Goal: Communication & Community: Connect with others

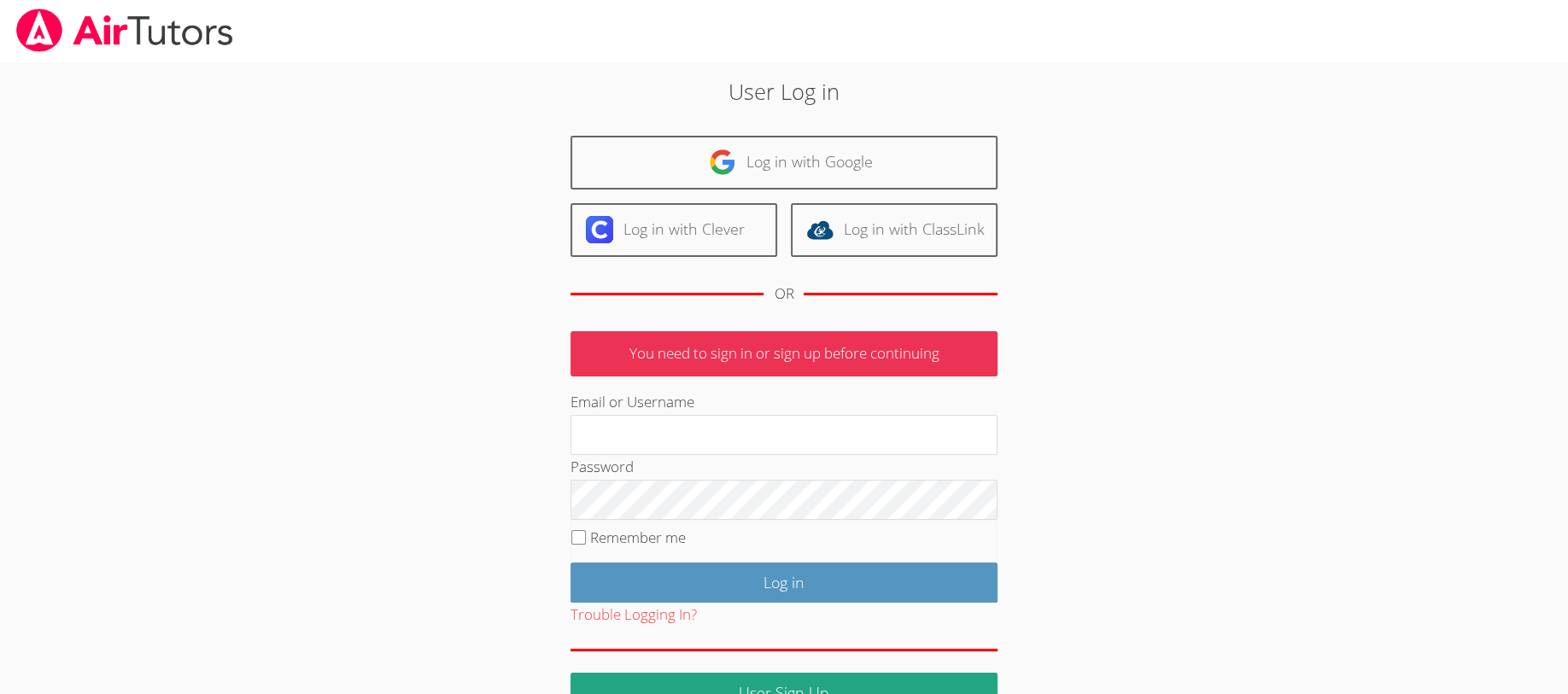
type input "[EMAIL_ADDRESS][DOMAIN_NAME]"
click at [709, 581] on input "Log in" at bounding box center [783, 583] width 427 height 40
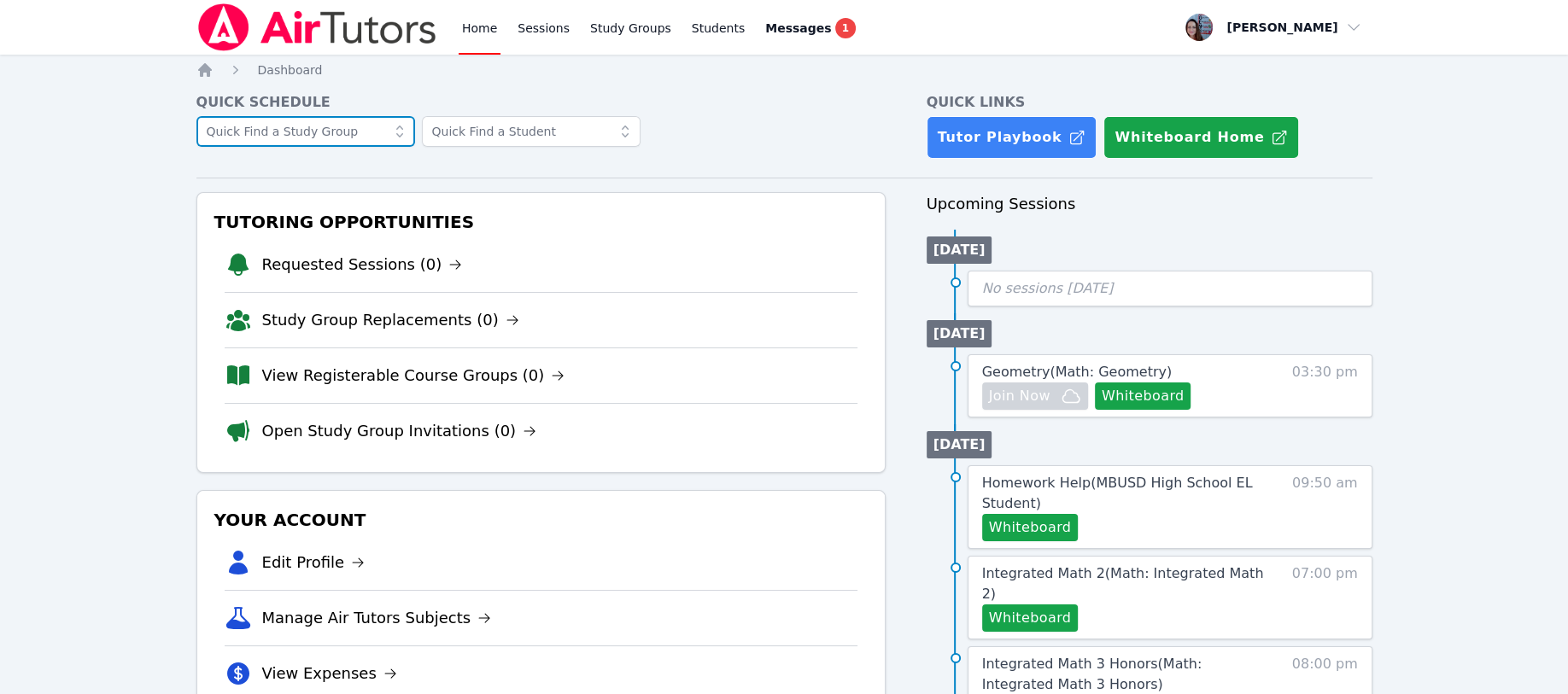
click at [349, 133] on input "text" at bounding box center [306, 131] width 219 height 31
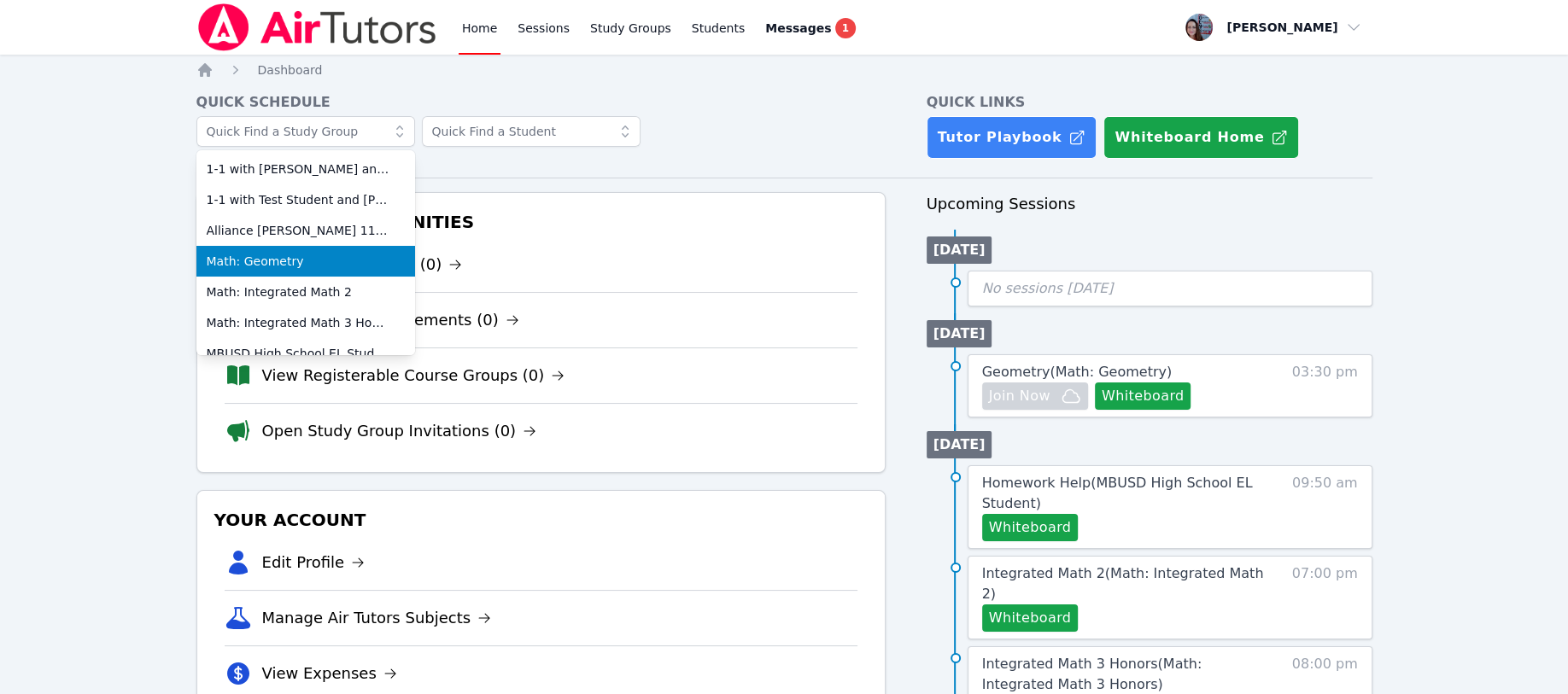
click at [325, 257] on span "Math: Geometry" at bounding box center [306, 260] width 198 height 17
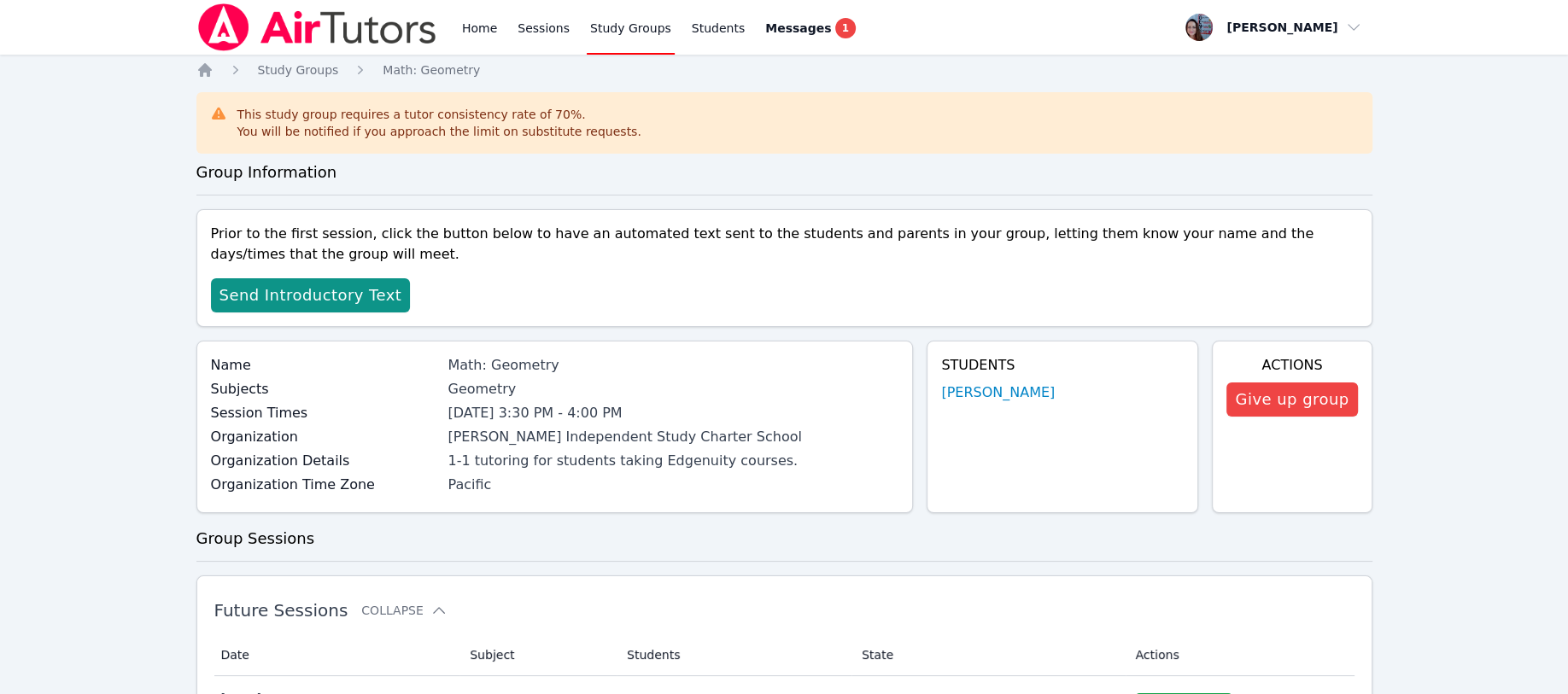
click at [297, 297] on span "Send Introductory Text" at bounding box center [311, 295] width 182 height 24
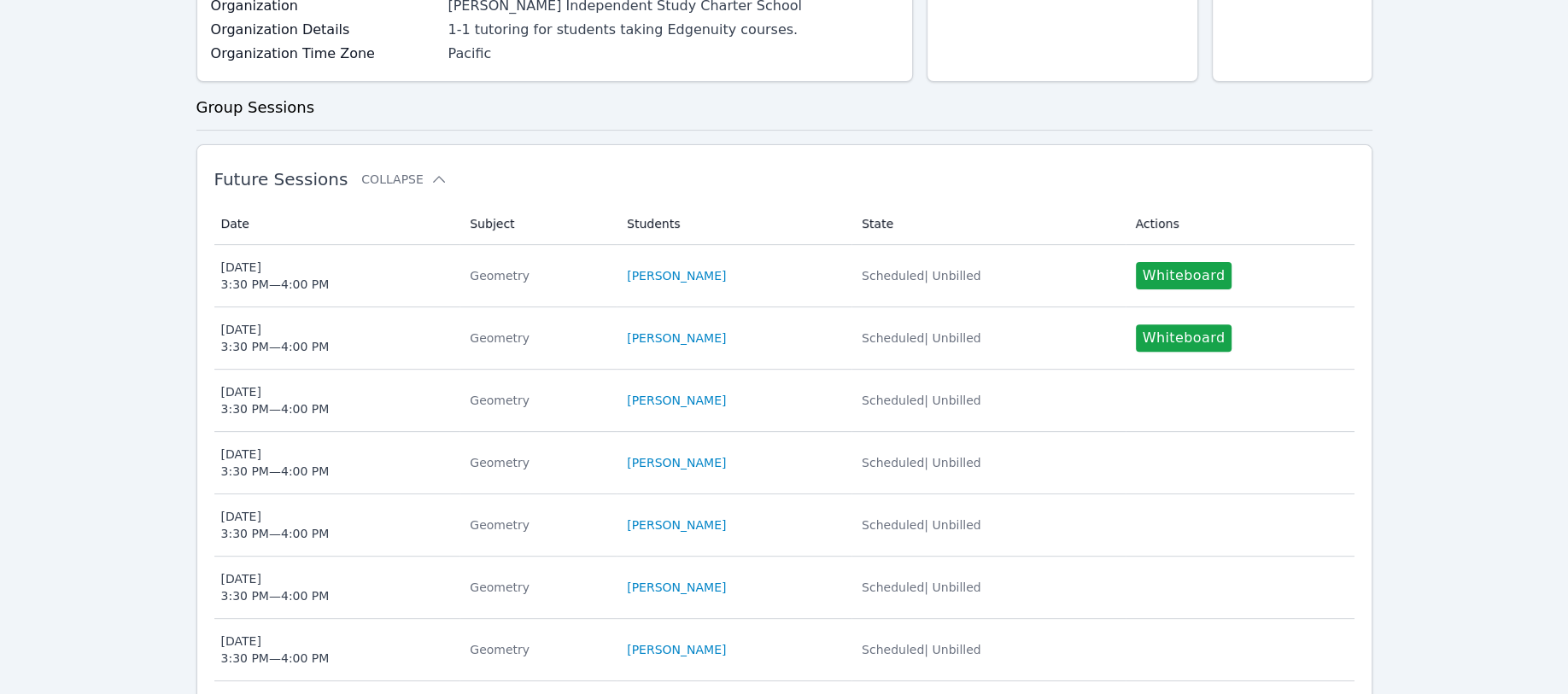
scroll to position [341, 0]
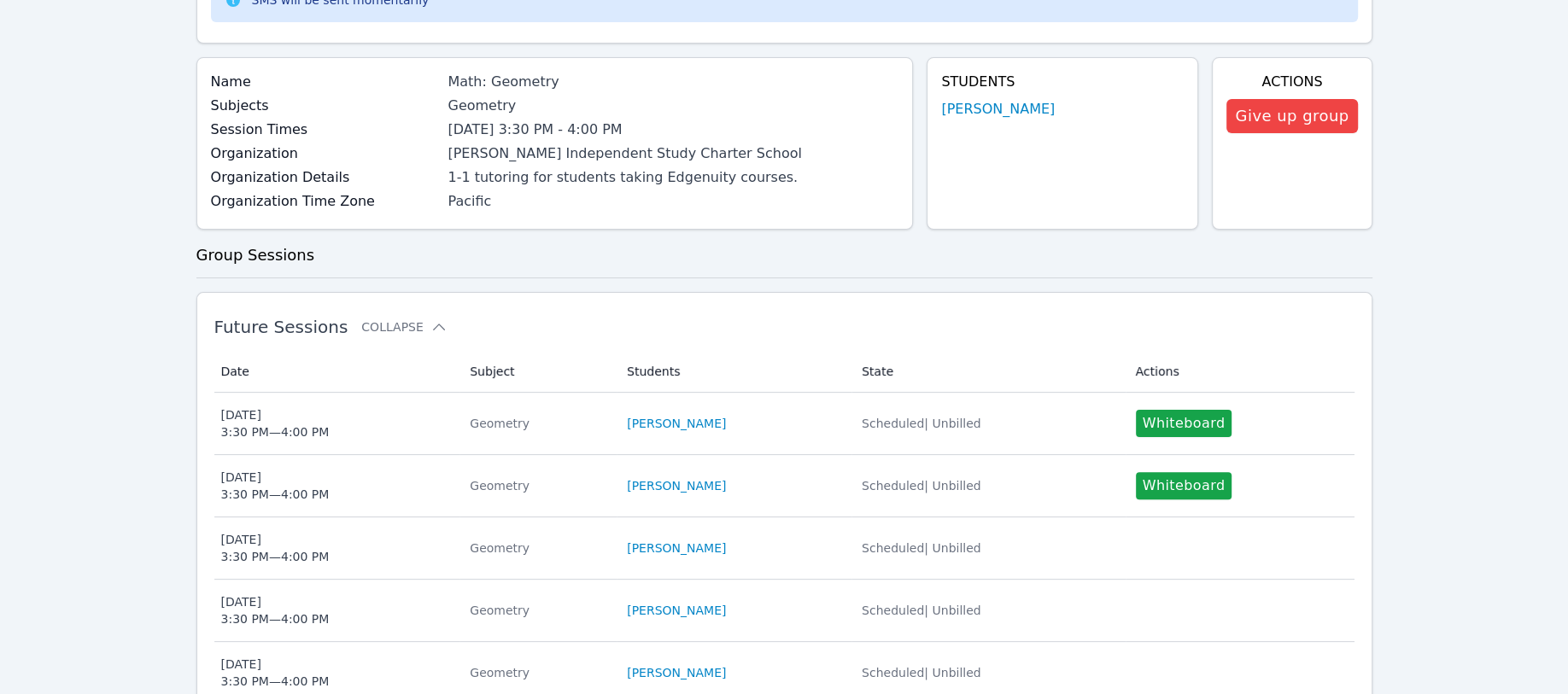
click at [1008, 112] on link "Elias Bryant" at bounding box center [997, 108] width 113 height 21
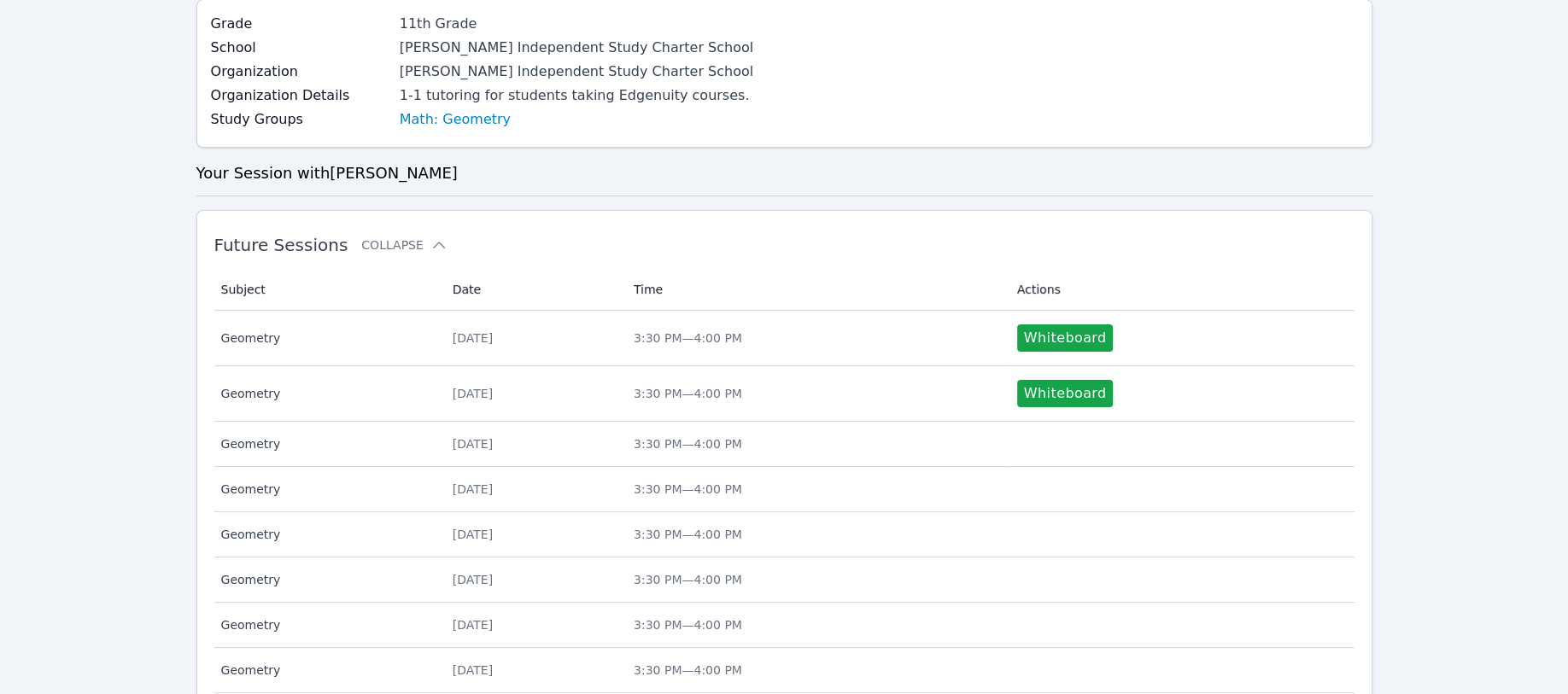
scroll to position [341, 0]
